Goal: Task Accomplishment & Management: Manage account settings

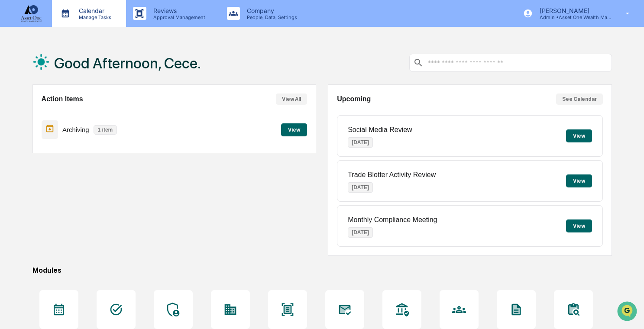
click at [104, 14] on p "Manage Tasks" at bounding box center [94, 17] width 44 height 6
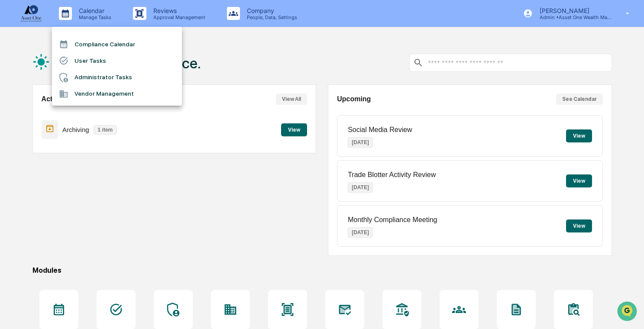
click at [118, 80] on li "Administrator Tasks" at bounding box center [117, 77] width 130 height 16
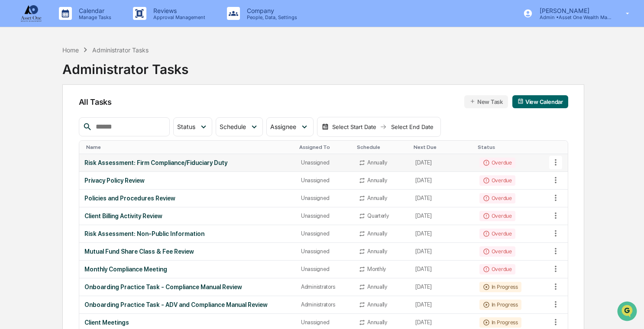
click at [554, 161] on icon at bounding box center [556, 163] width 10 height 10
click at [554, 160] on div at bounding box center [322, 164] width 644 height 329
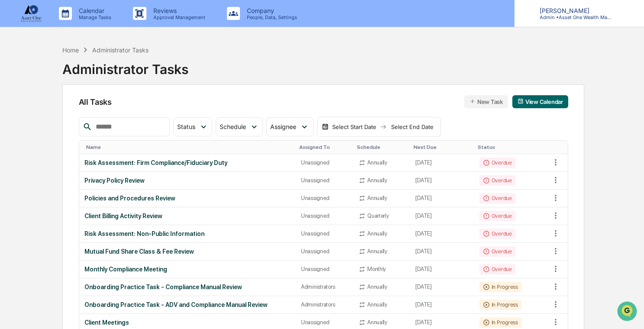
click at [564, 16] on p "Admin • Asset One Wealth Management" at bounding box center [573, 17] width 81 height 6
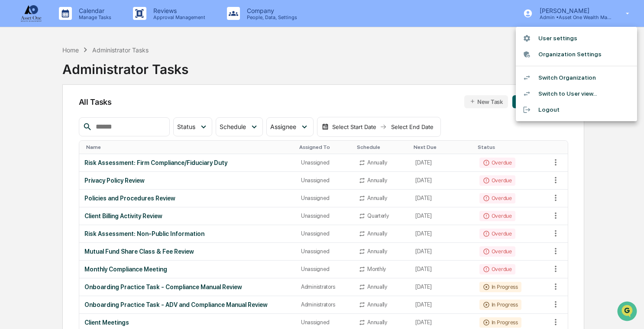
click at [566, 16] on div at bounding box center [322, 164] width 644 height 329
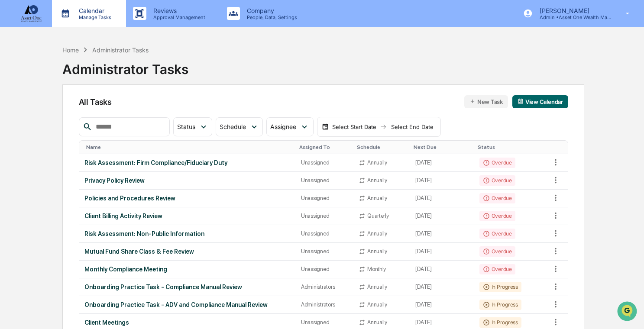
click at [102, 16] on p "Manage Tasks" at bounding box center [94, 17] width 44 height 6
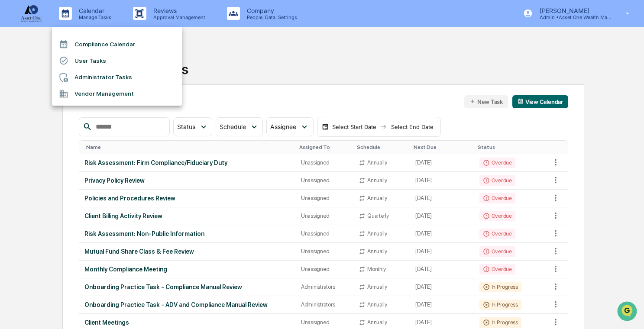
click at [312, 153] on div at bounding box center [322, 164] width 644 height 329
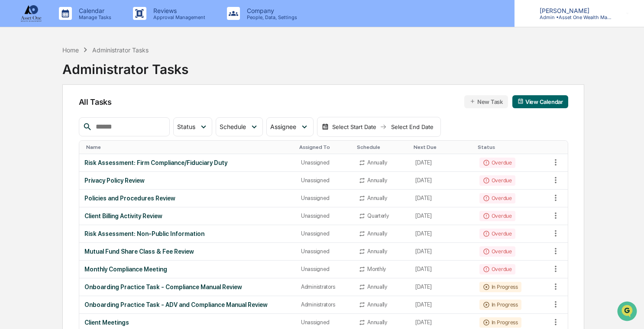
click at [617, 16] on div "[PERSON_NAME] Admin • Asset One Wealth Management" at bounding box center [580, 13] width 130 height 27
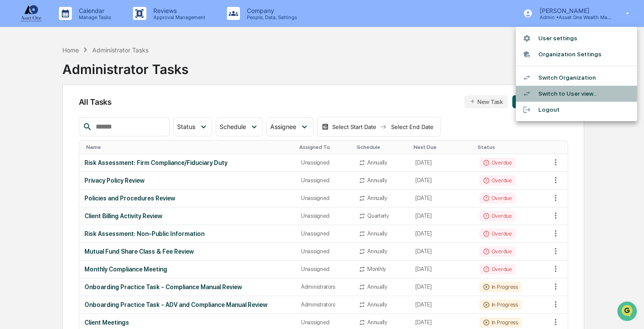
click at [567, 92] on li "Switch to User view..." at bounding box center [576, 94] width 121 height 16
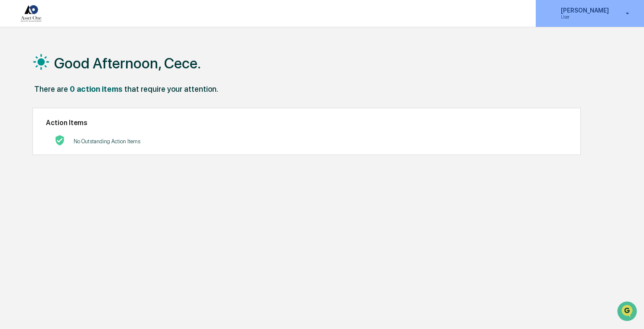
click at [586, 11] on p "[PERSON_NAME]" at bounding box center [583, 10] width 59 height 7
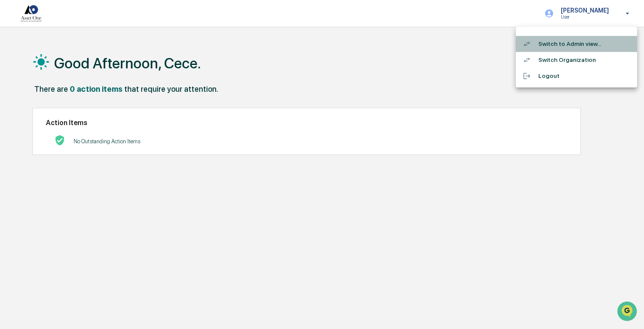
click at [577, 41] on li "Switch to Admin view..." at bounding box center [576, 44] width 121 height 16
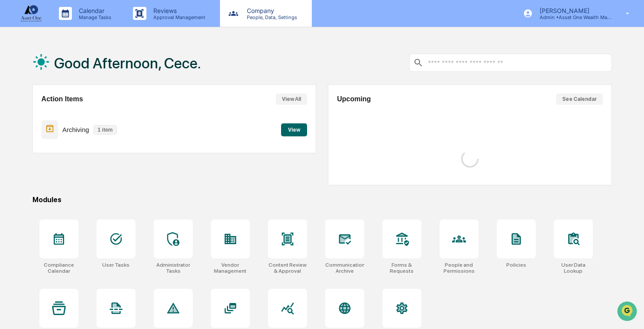
click at [269, 16] on p "People, Data, Settings" at bounding box center [271, 17] width 62 height 6
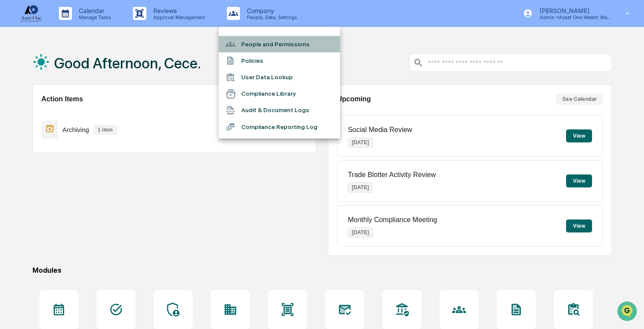
click at [268, 40] on li "People and Permissions" at bounding box center [279, 44] width 121 height 16
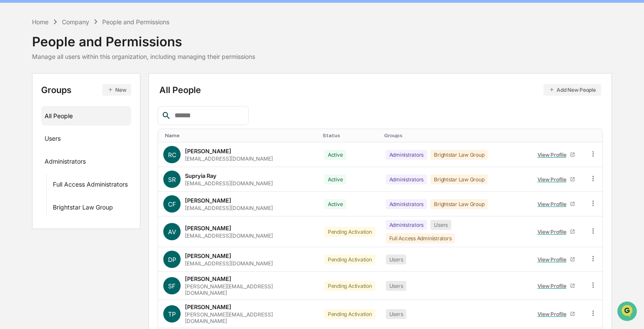
scroll to position [22, 0]
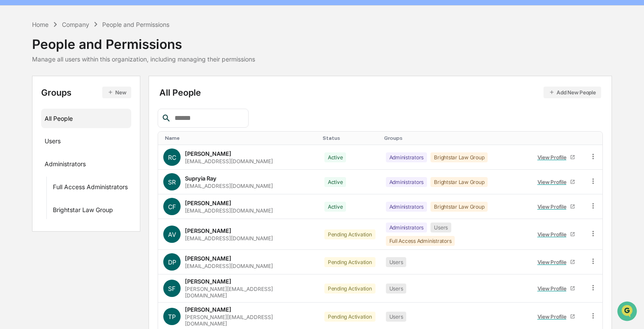
click at [273, 41] on div "Home Company People and Permissions People and Permissions Manage all users wit…" at bounding box center [322, 40] width 580 height 43
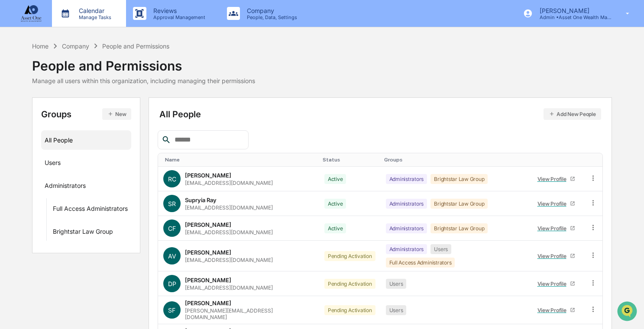
click at [92, 14] on p "Manage Tasks" at bounding box center [94, 17] width 44 height 6
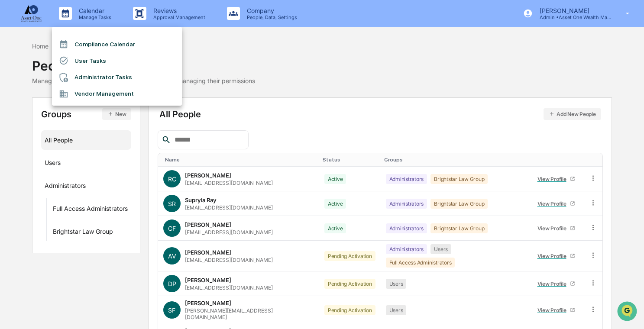
click at [105, 81] on li "Administrator Tasks" at bounding box center [117, 77] width 130 height 16
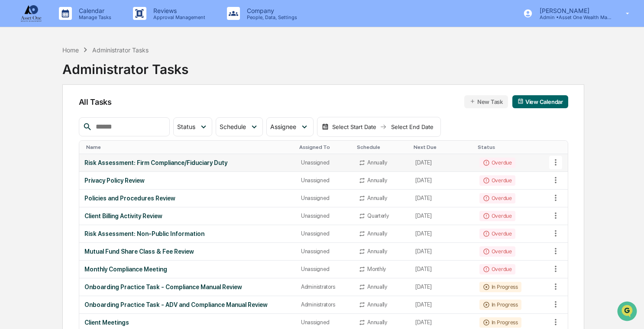
click at [250, 160] on div "Risk Assessment: Firm Compliance/Fiduciary Duty" at bounding box center [187, 162] width 206 height 7
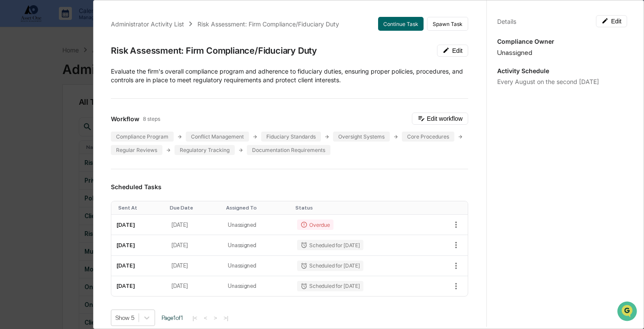
click at [42, 140] on div "Administrator Activity List Risk Assessment: Firm Compliance/Fiduciary Duty Con…" at bounding box center [322, 164] width 644 height 329
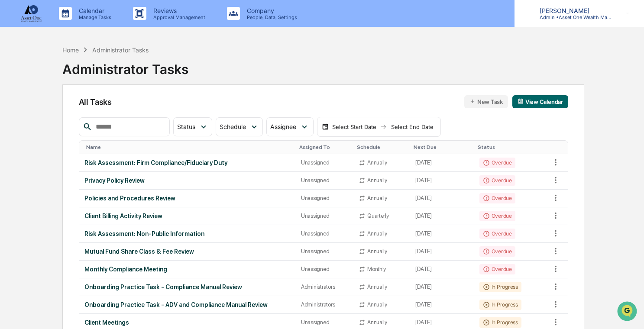
click at [577, 21] on div "[PERSON_NAME] Admin • Asset One Wealth Management" at bounding box center [580, 13] width 130 height 27
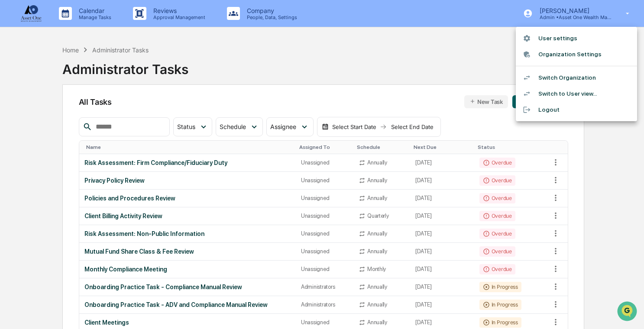
click at [565, 78] on li "Switch Organization" at bounding box center [576, 78] width 121 height 16
